Goal: Task Accomplishment & Management: Use online tool/utility

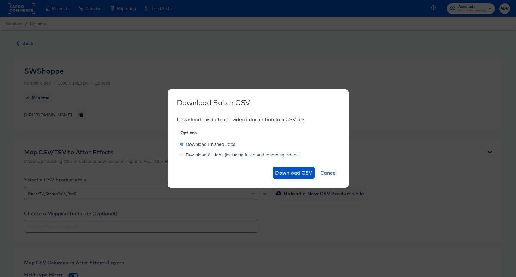
scroll to position [494, 0]
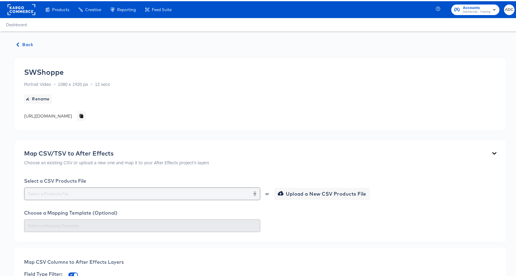
click at [254, 189] on button "Open" at bounding box center [255, 192] width 2 height 8
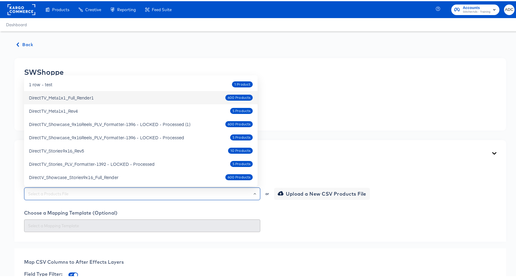
click at [396, 119] on div "SWShoppe Portrait Video 1080 x 1920 px 12 secs Rename https://dynamo-video-proj…" at bounding box center [260, 93] width 472 height 53
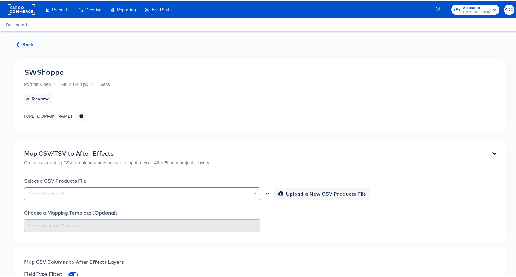
click at [28, 42] on span "Back" at bounding box center [25, 44] width 16 height 8
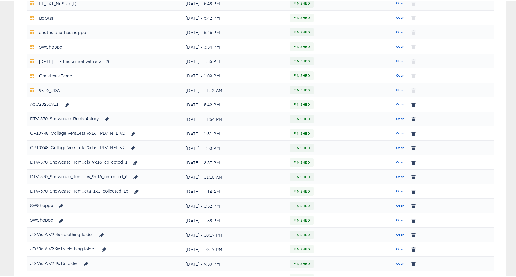
scroll to position [258, 0]
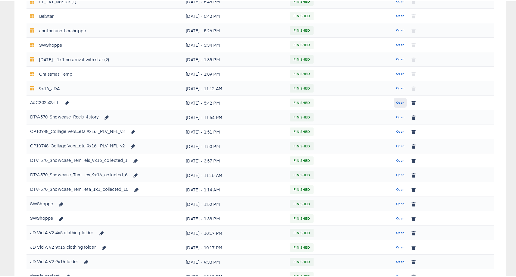
click at [397, 99] on span "Open" at bounding box center [400, 101] width 8 height 5
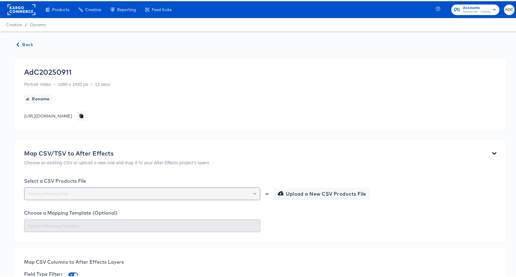
click at [84, 191] on input "text" at bounding box center [142, 192] width 231 height 7
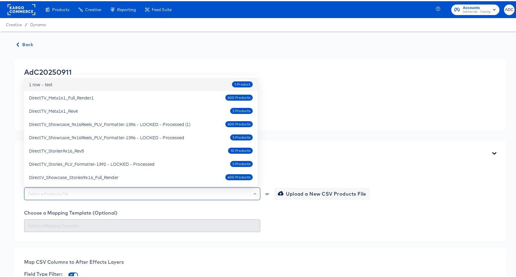
click at [134, 86] on div "1 row - test 1 Product" at bounding box center [141, 83] width 224 height 10
type input "1 row - test"
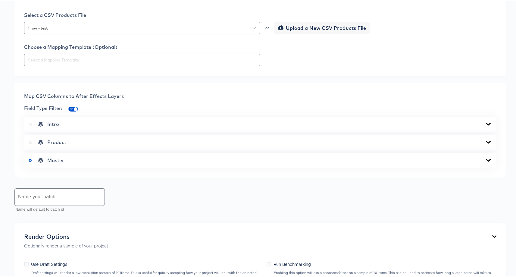
scroll to position [167, 0]
click at [50, 194] on input "text" at bounding box center [60, 194] width 90 height 17
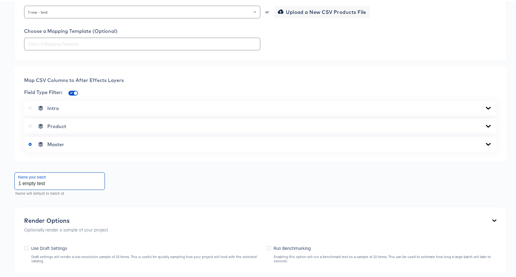
scroll to position [264, 0]
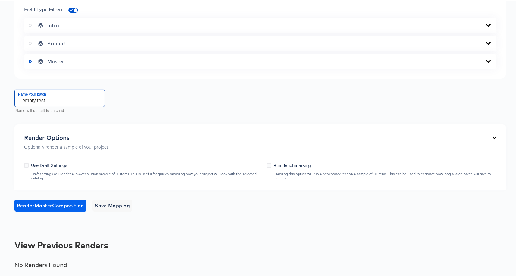
type input "1 empty test"
click at [68, 203] on span "Render Master Composition" at bounding box center [50, 204] width 67 height 8
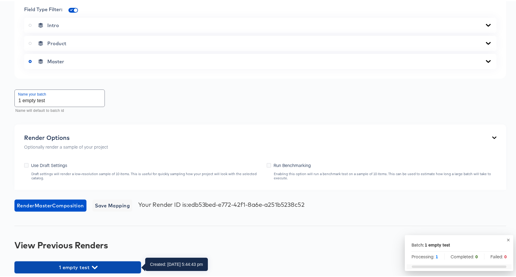
click at [82, 262] on span "1 empty test" at bounding box center [77, 266] width 120 height 8
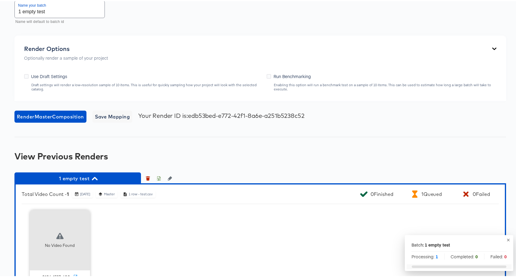
scroll to position [386, 0]
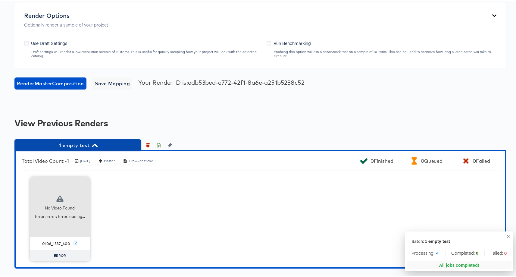
click at [86, 146] on span "1 empty test" at bounding box center [77, 144] width 120 height 8
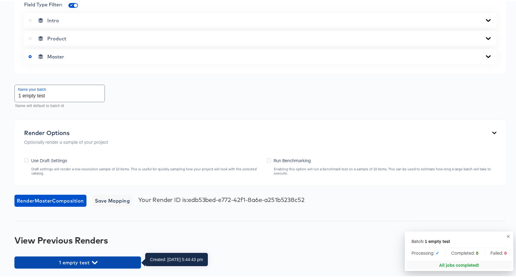
click at [98, 263] on span "1 empty test" at bounding box center [77, 261] width 120 height 8
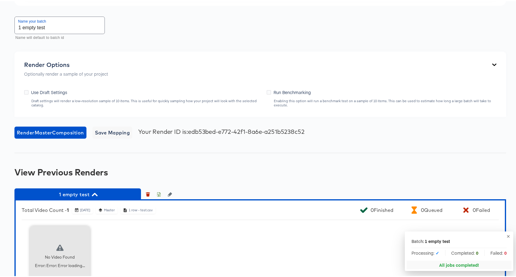
scroll to position [386, 0]
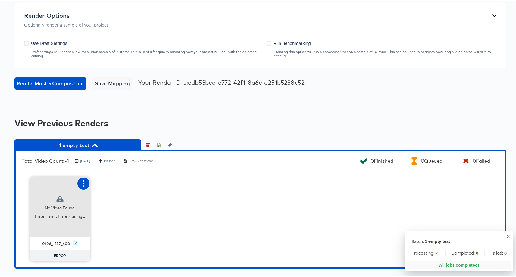
click at [83, 182] on icon "button" at bounding box center [84, 182] width 2 height 7
click at [104, 183] on div "Retry" at bounding box center [106, 181] width 12 height 5
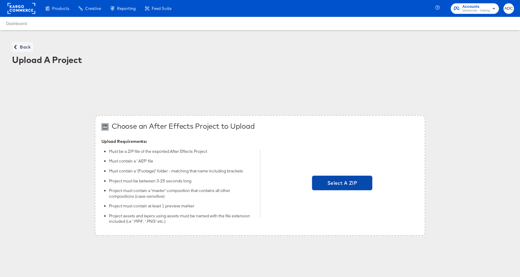
click at [336, 179] on span "Select A ZIP" at bounding box center [342, 183] width 55 height 8
click at [342, 183] on input "Select A ZIP" at bounding box center [342, 183] width 0 height 0
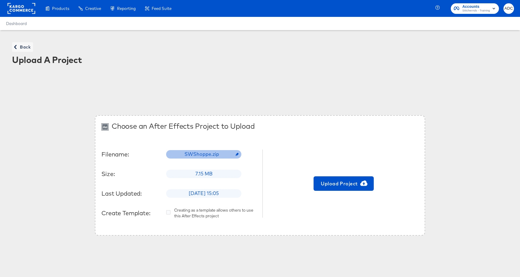
click at [208, 154] on span "SWShoppe.zip" at bounding box center [204, 154] width 46 height 7
click at [208, 154] on input "text" at bounding box center [215, 151] width 96 height 17
type input "AdC20250911"
click at [301, 210] on div "Upload Project" at bounding box center [344, 183] width 150 height 91
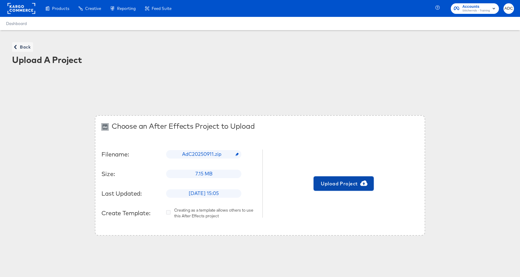
click at [335, 183] on span "Upload Project" at bounding box center [343, 183] width 55 height 8
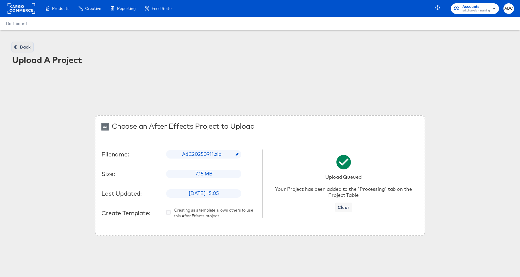
click at [29, 45] on span "Back" at bounding box center [22, 47] width 16 height 8
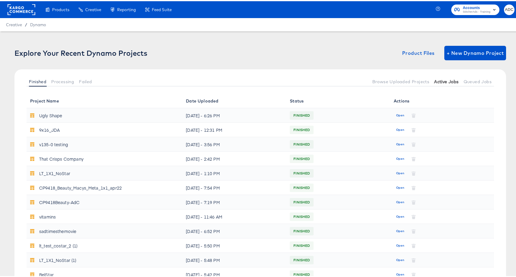
click at [438, 83] on button "Active Jobs" at bounding box center [446, 80] width 29 height 10
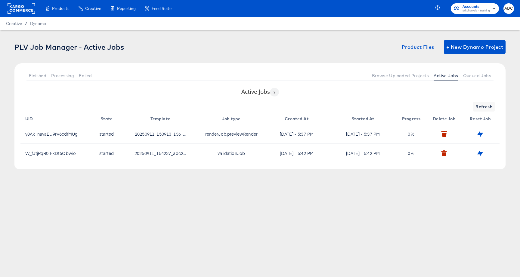
click at [240, 153] on td "validationJob" at bounding box center [233, 153] width 64 height 19
drag, startPoint x: 325, startPoint y: 201, endPoint x: 352, endPoint y: 160, distance: 48.3
click at [326, 201] on div "Products Creative Reporting Feed Suite Accounts StitcherAds - Training ADC Crea…" at bounding box center [260, 138] width 520 height 277
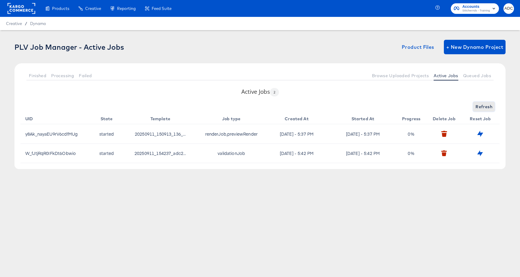
click at [476, 108] on button "Refresh" at bounding box center [484, 107] width 22 height 10
click at [479, 106] on span "Refresh" at bounding box center [484, 107] width 17 height 8
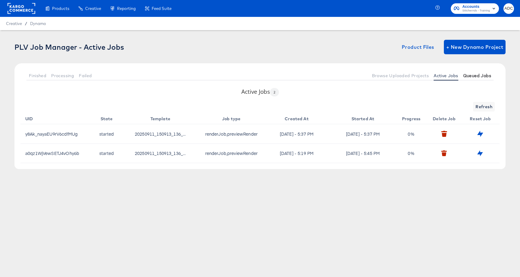
click at [480, 71] on button "Queued Jobs" at bounding box center [477, 75] width 33 height 10
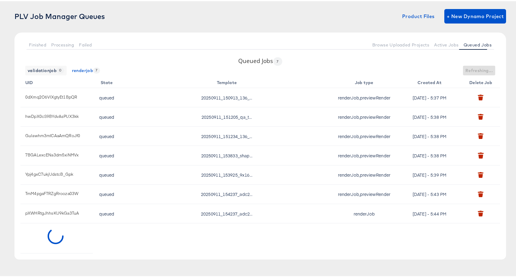
scroll to position [2, 0]
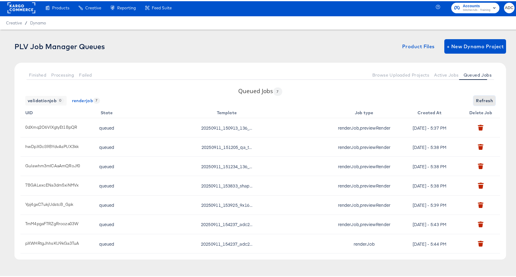
click at [479, 97] on span "Refresh" at bounding box center [484, 100] width 17 height 8
